Goal: Find contact information: Find contact information

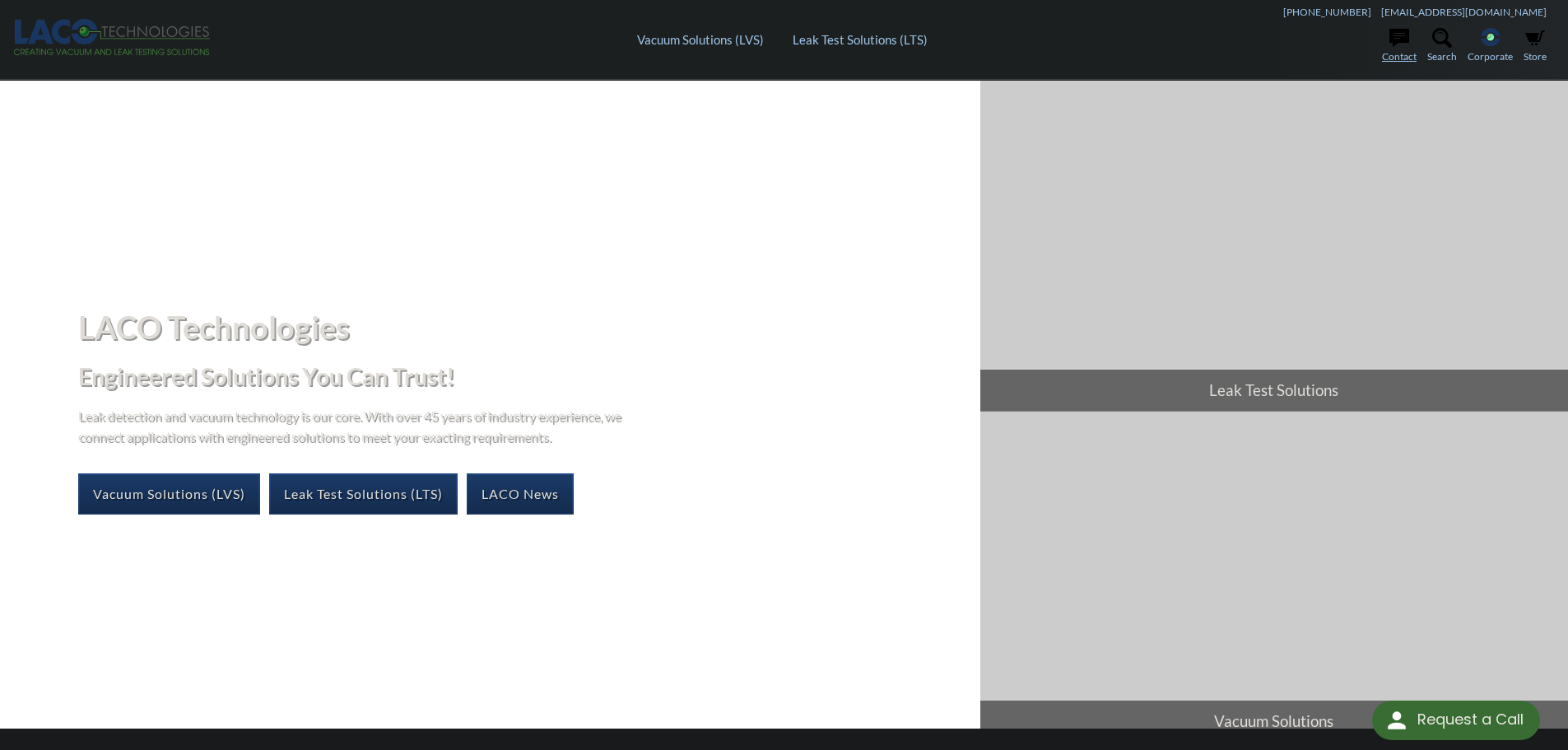
click at [1393, 54] on link "Contact" at bounding box center [1400, 47] width 35 height 37
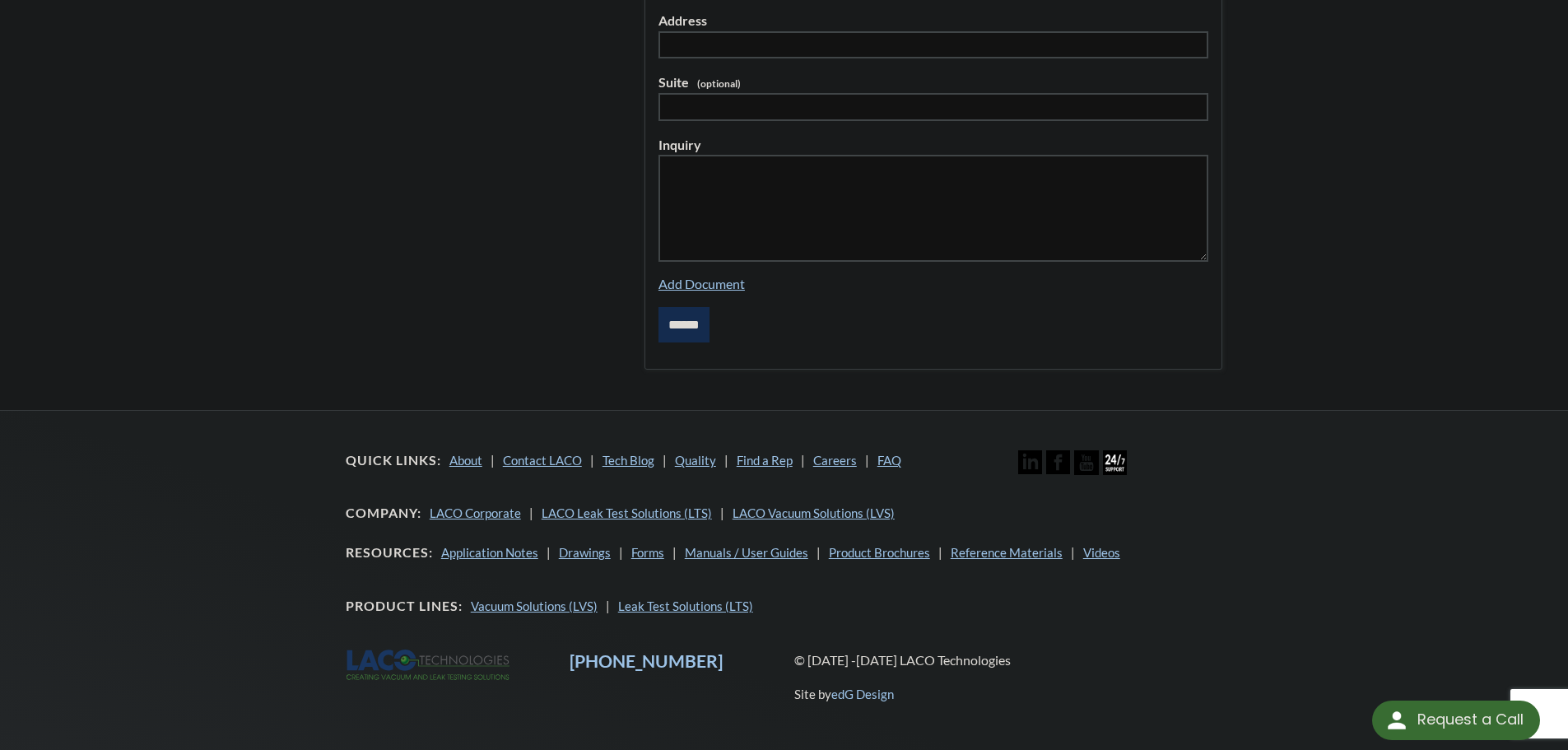
scroll to position [587, 0]
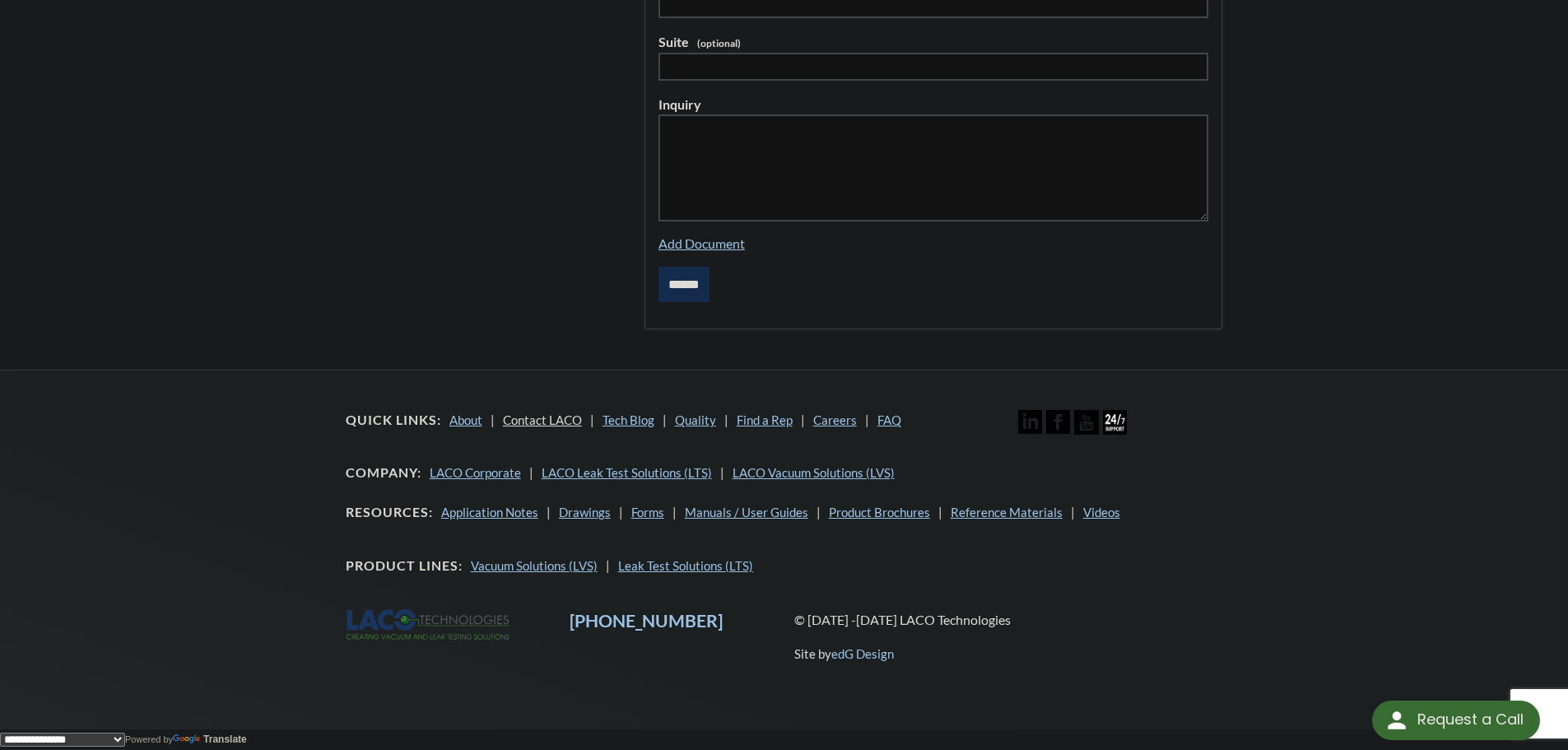
click at [561, 417] on link "Contact LACO" at bounding box center [543, 419] width 79 height 15
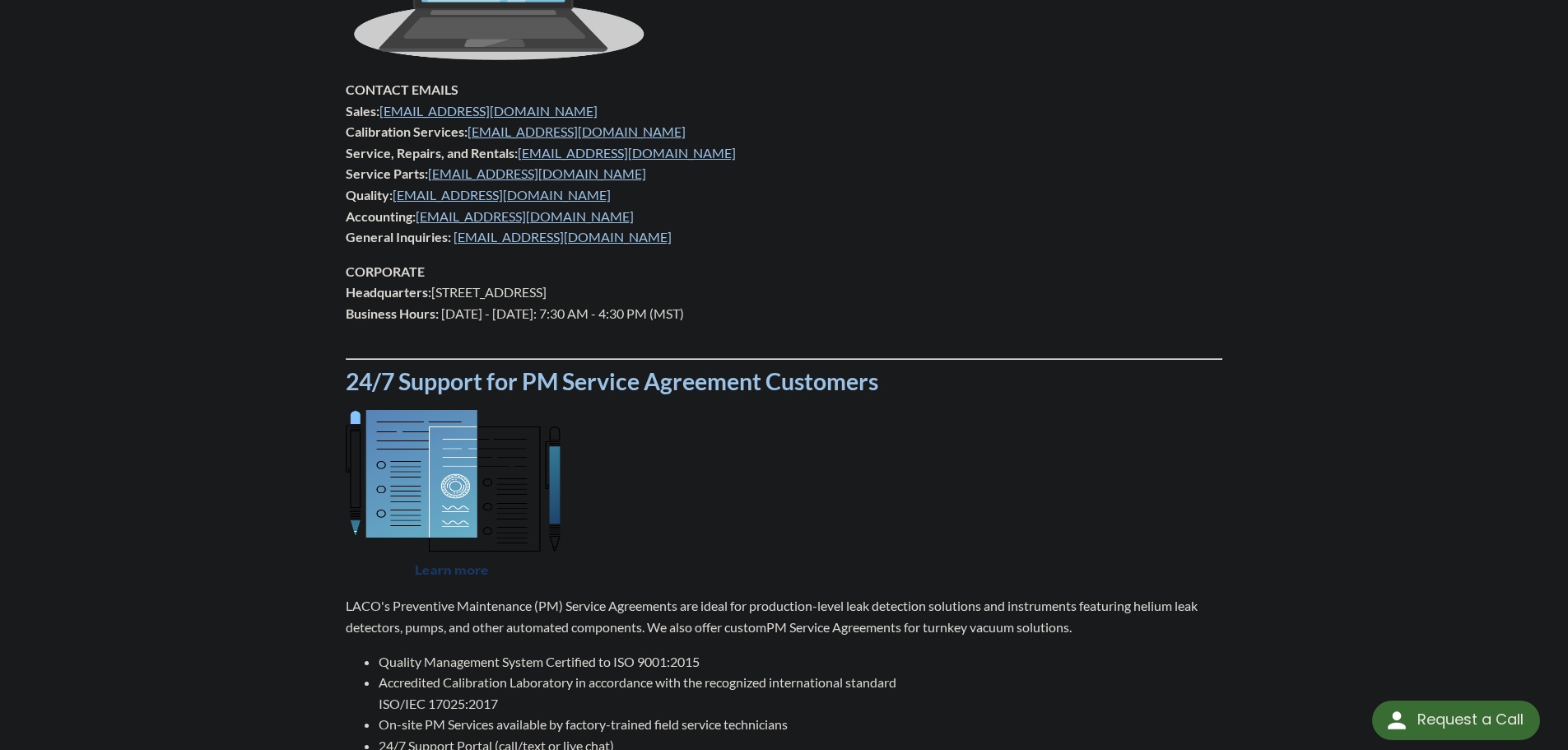
scroll to position [741, 0]
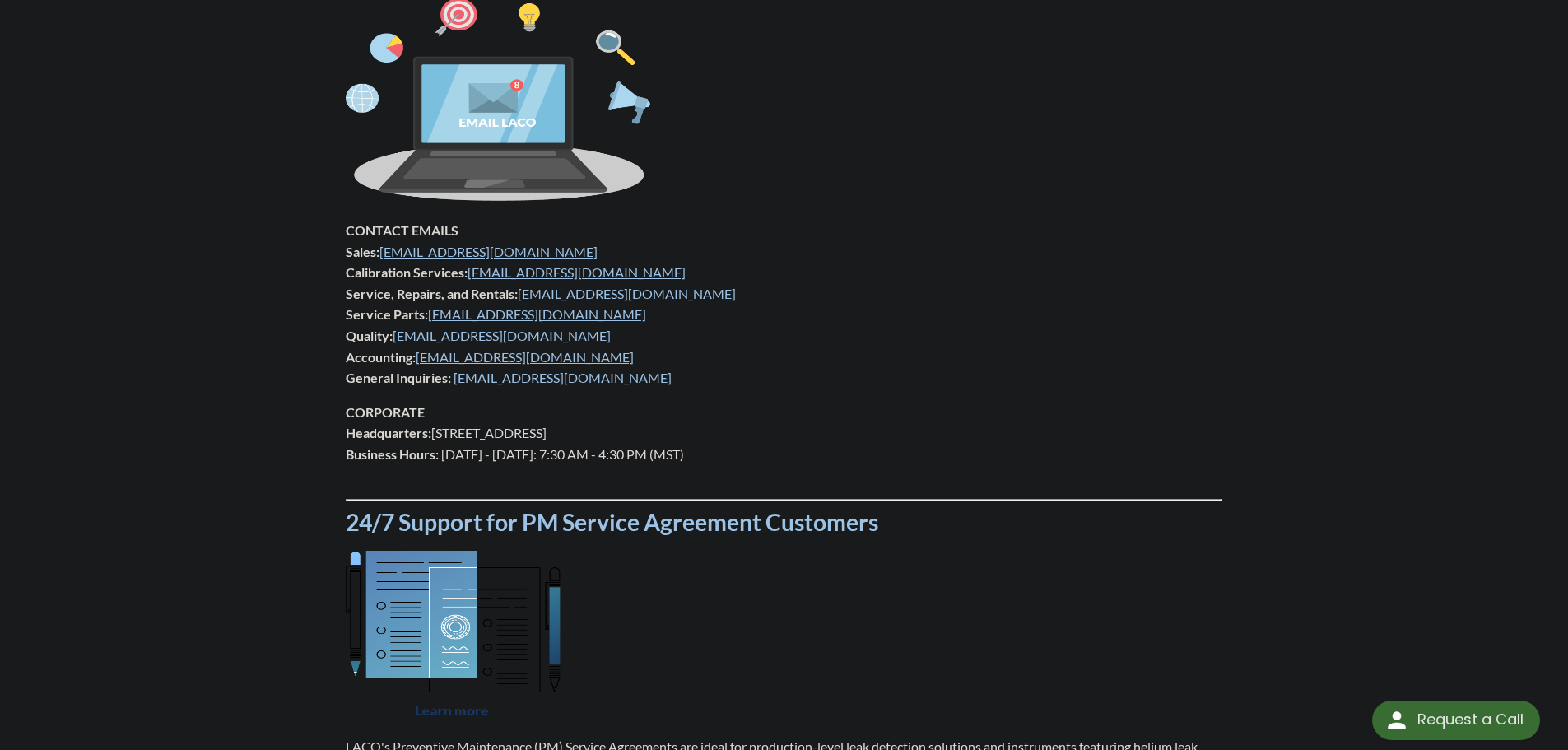
click at [682, 410] on p "CORPORATE Headquarters: 3085 West Directors Row, Salt Lake City, UT 84104 Busin…" at bounding box center [784, 444] width 877 height 84
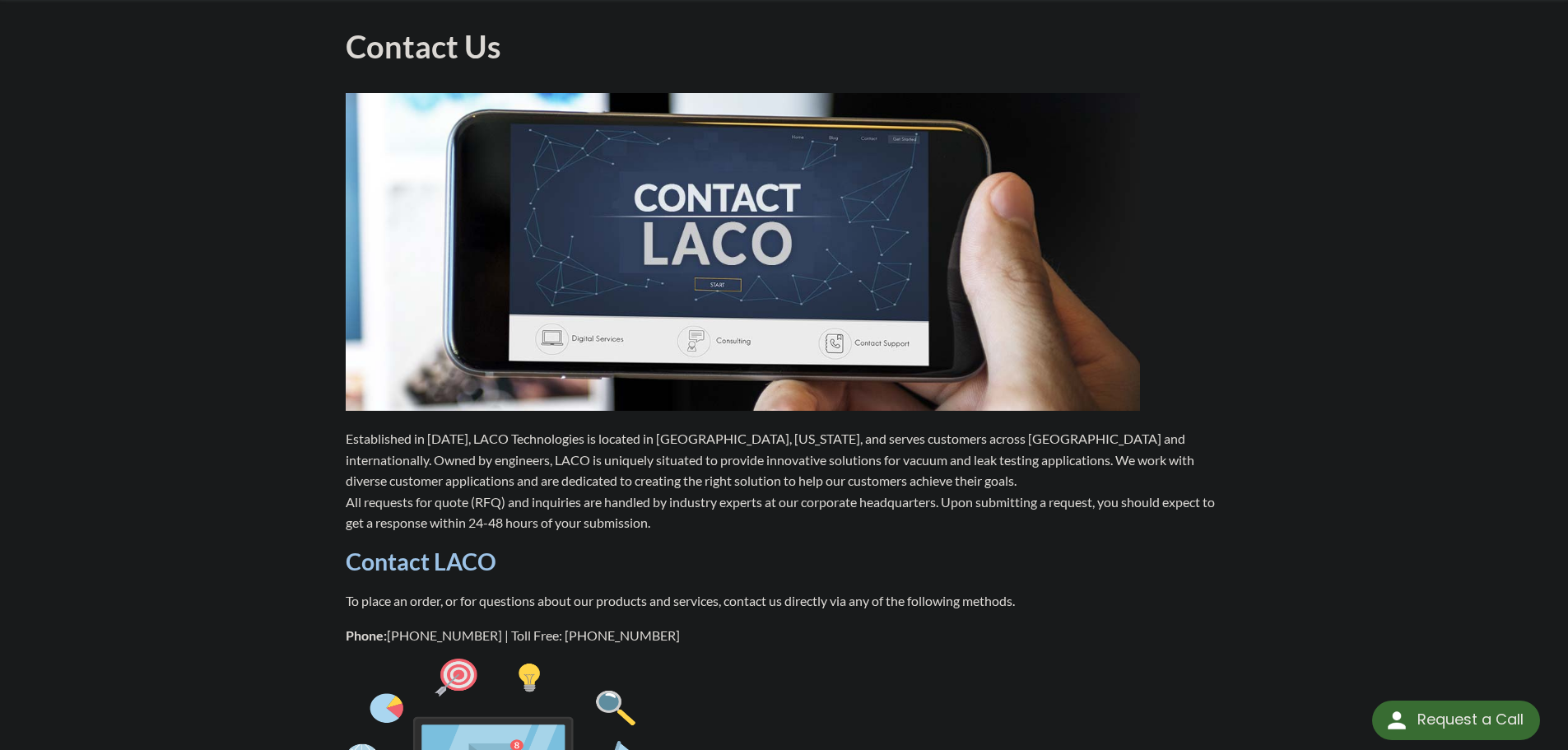
scroll to position [0, 0]
